Goal: Task Accomplishment & Management: Use online tool/utility

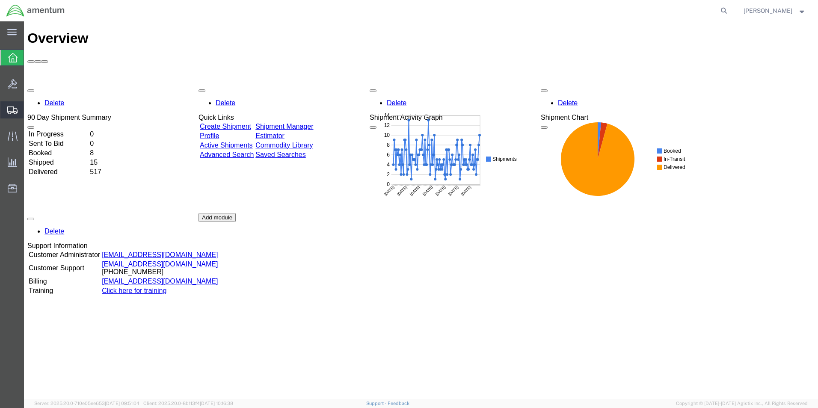
click at [0, 0] on span "Shipment Manager" at bounding box center [0, 0] width 0 height 0
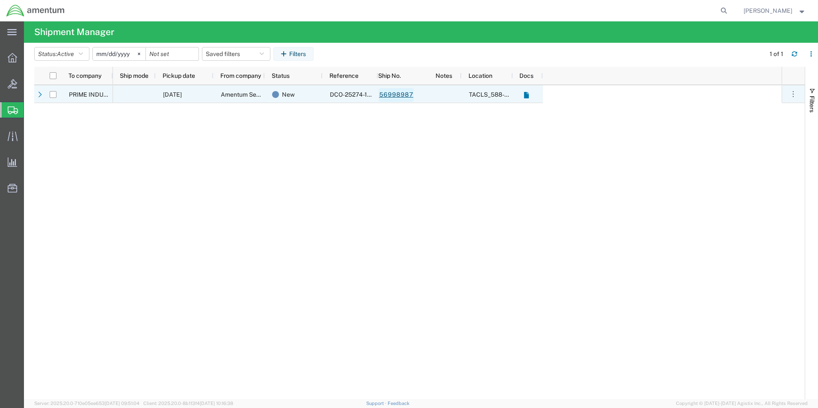
click at [388, 93] on link "56998987" at bounding box center [396, 95] width 35 height 14
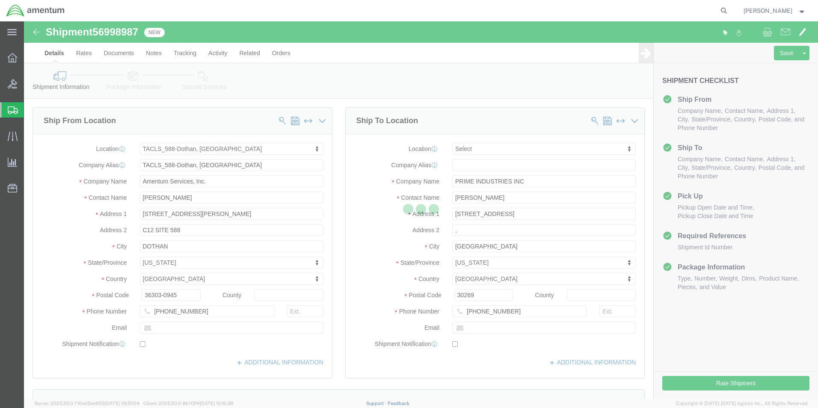
select select "42706"
select select
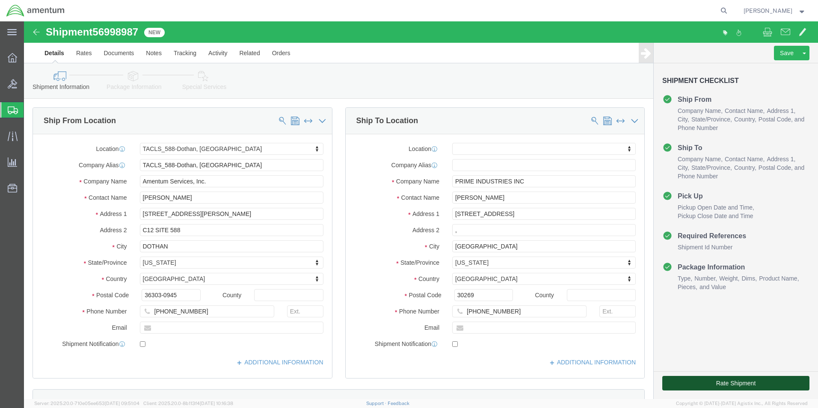
click button "Rate Shipment"
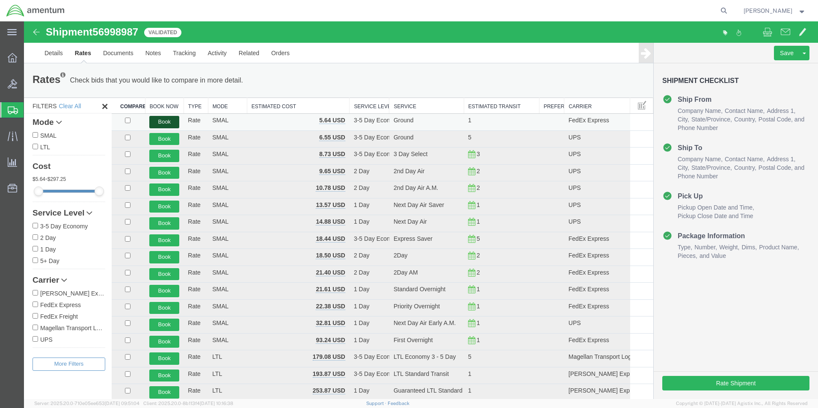
click at [155, 120] on button "Book" at bounding box center [164, 122] width 30 height 12
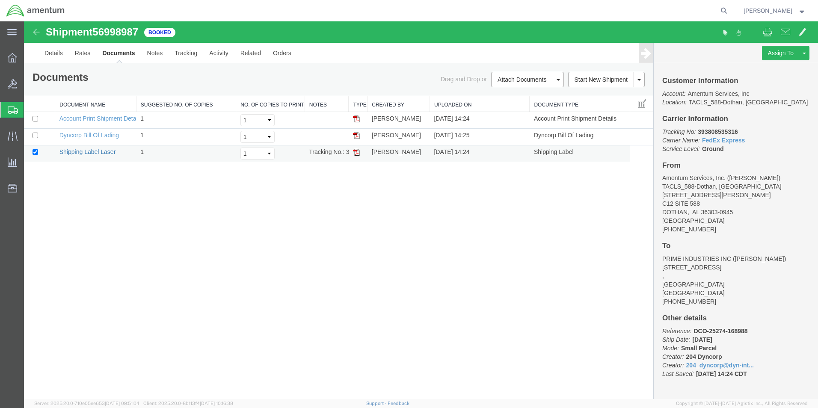
click at [86, 149] on link "Shipping Label Laser" at bounding box center [88, 152] width 57 height 7
click at [764, 9] on span "[PERSON_NAME]" at bounding box center [768, 10] width 49 height 9
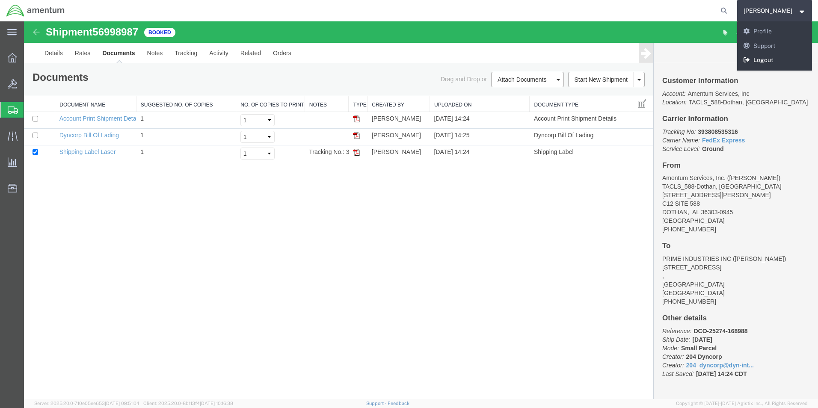
drag, startPoint x: 773, startPoint y: 61, endPoint x: 749, endPoint y: 39, distance: 33.0
click at [773, 61] on link "Logout" at bounding box center [775, 60] width 75 height 15
